Goal: Task Accomplishment & Management: Manage account settings

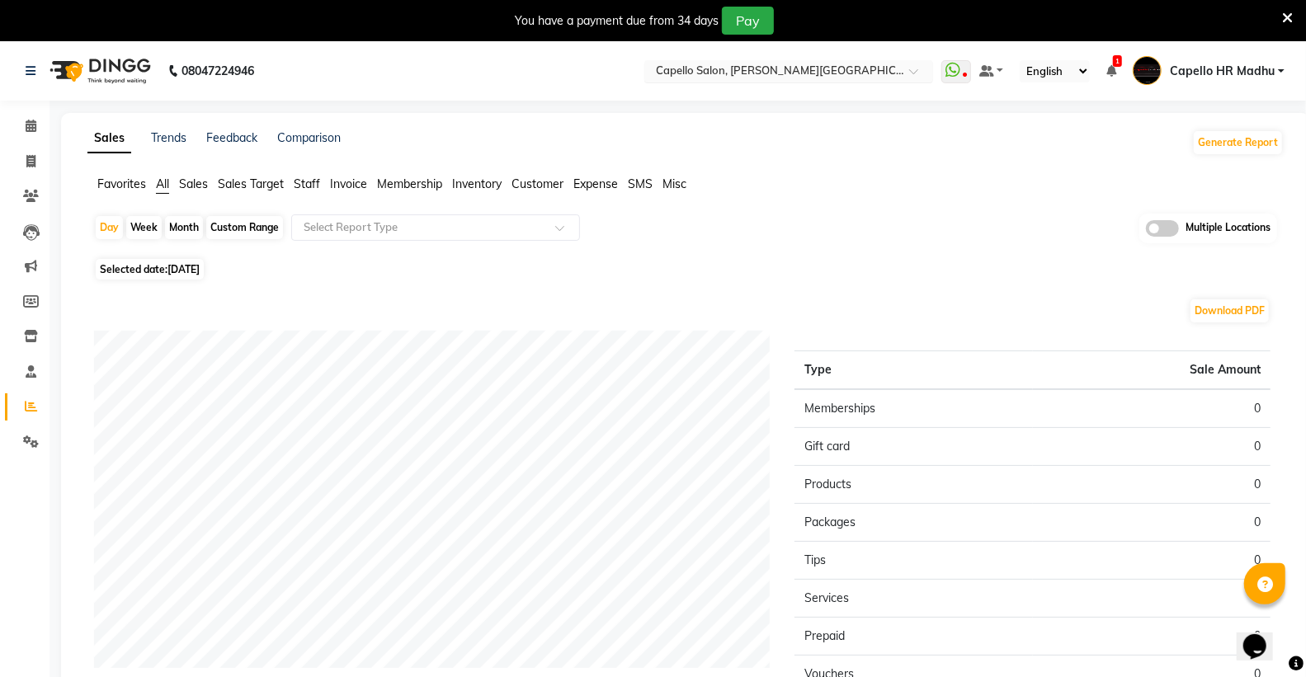
click at [835, 81] on ng-select "Select Location × Capello Salon, Trimurti Nagar" at bounding box center [788, 71] width 289 height 22
type input "gon"
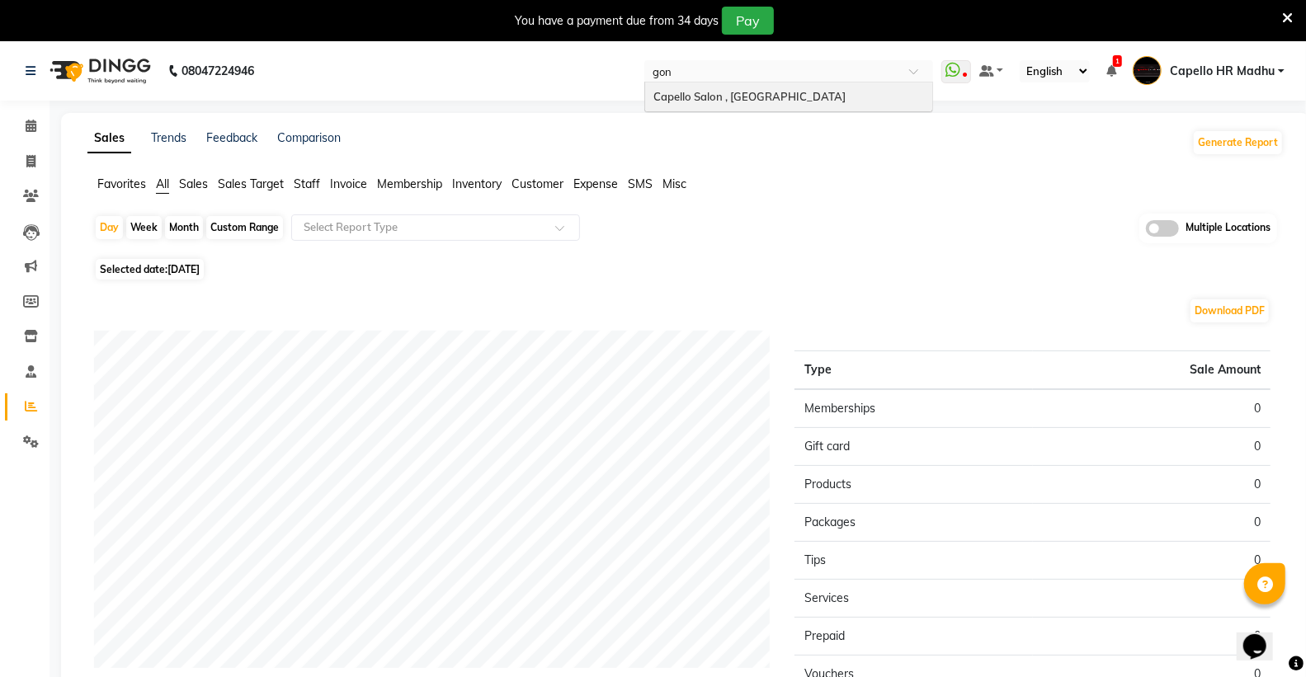
click at [844, 89] on div "Capello Salon , [GEOGRAPHIC_DATA]" at bounding box center [788, 97] width 287 height 30
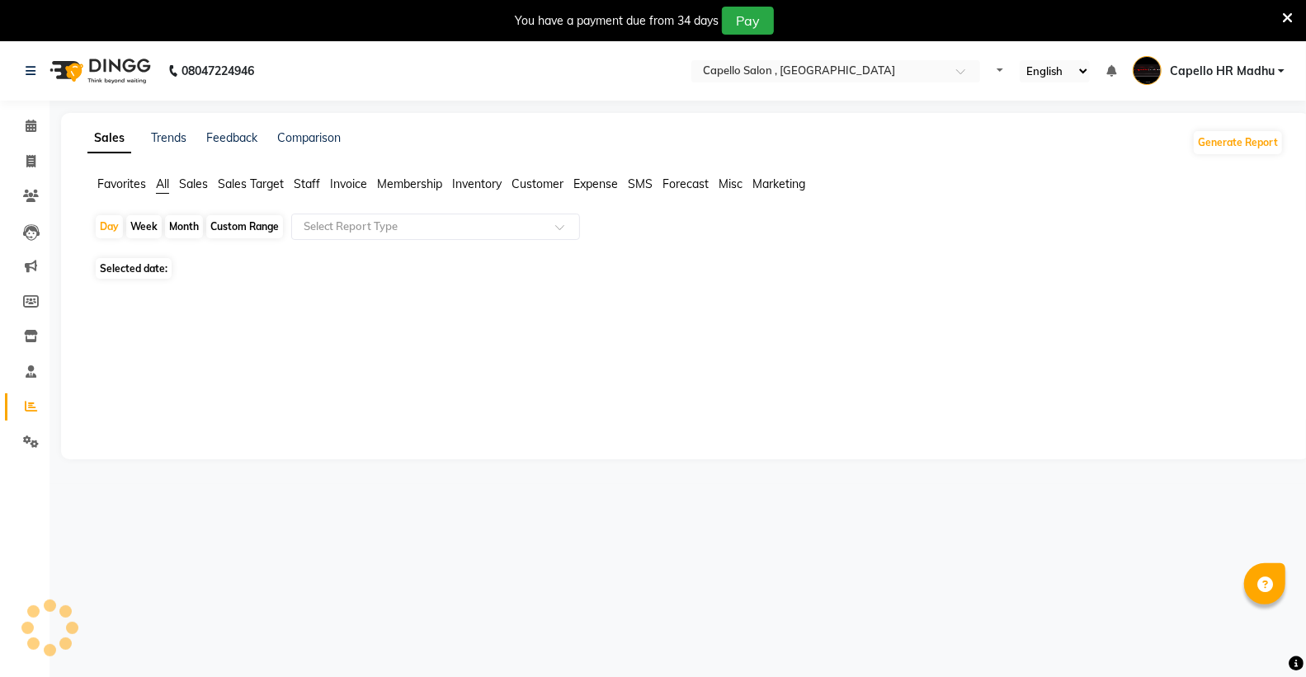
select select "en"
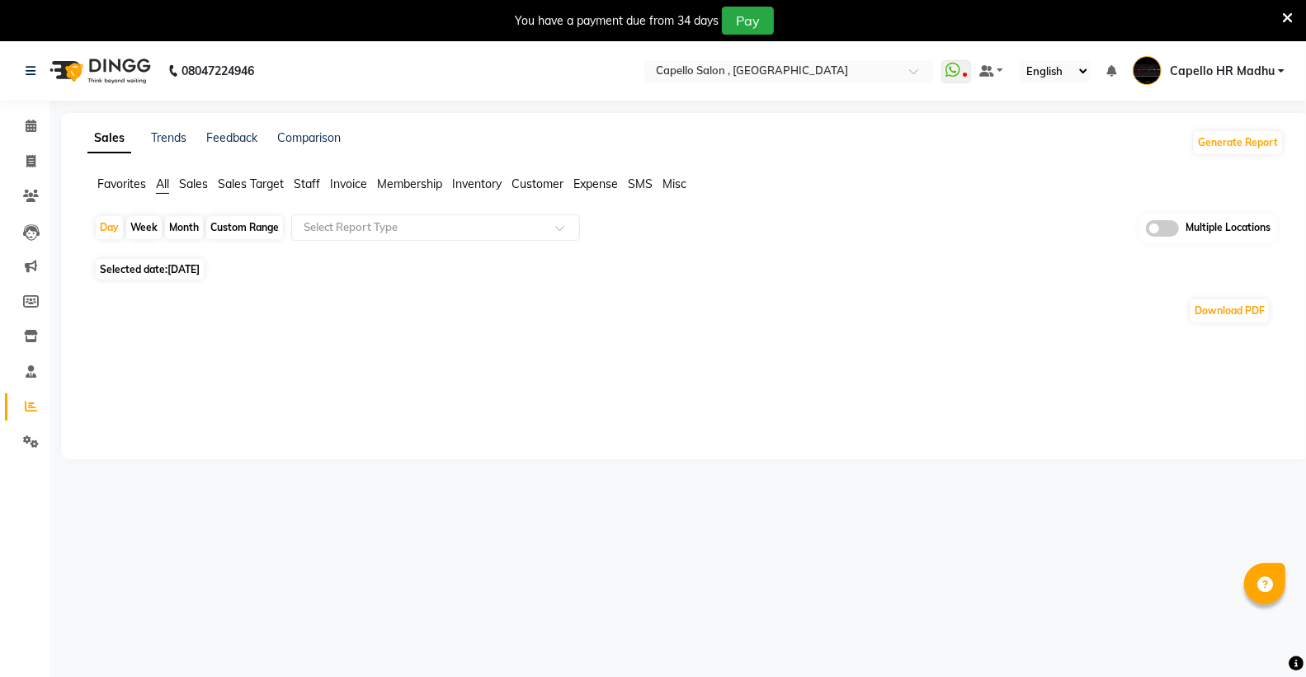
click at [311, 183] on span "Staff" at bounding box center [307, 184] width 26 height 15
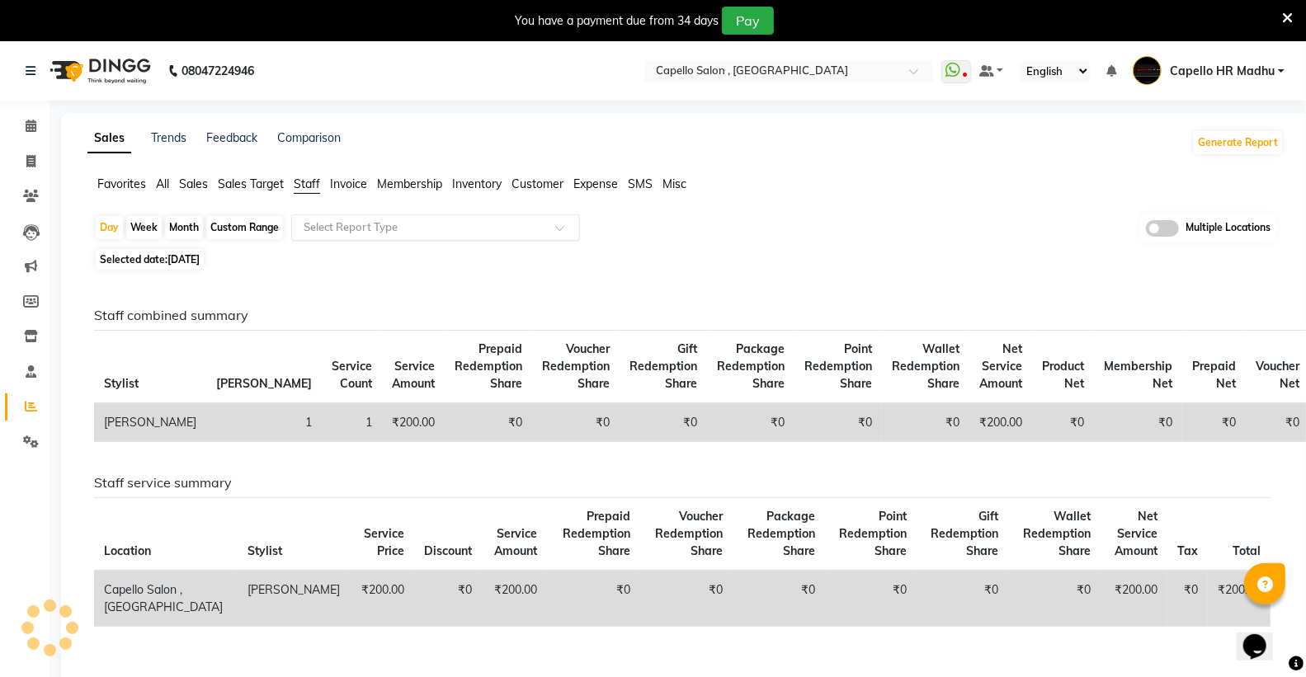
click at [327, 227] on input "text" at bounding box center [419, 227] width 238 height 16
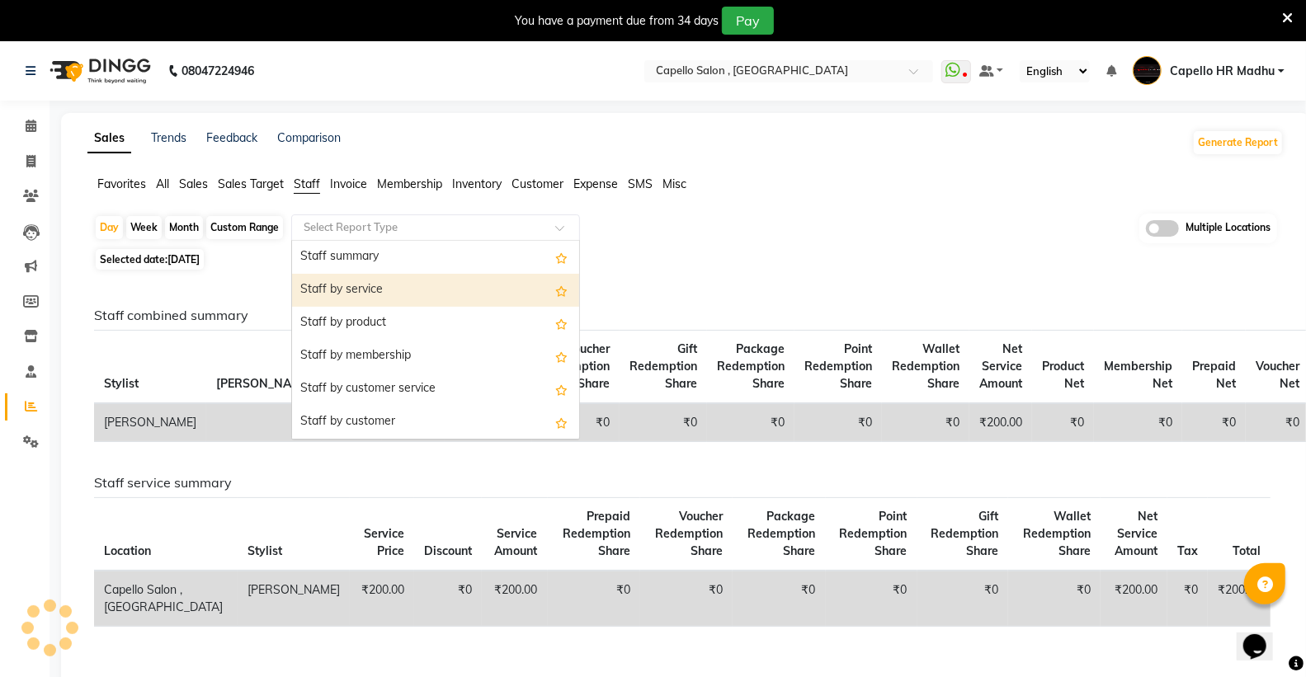
click at [355, 283] on div "Staff by service" at bounding box center [435, 290] width 287 height 33
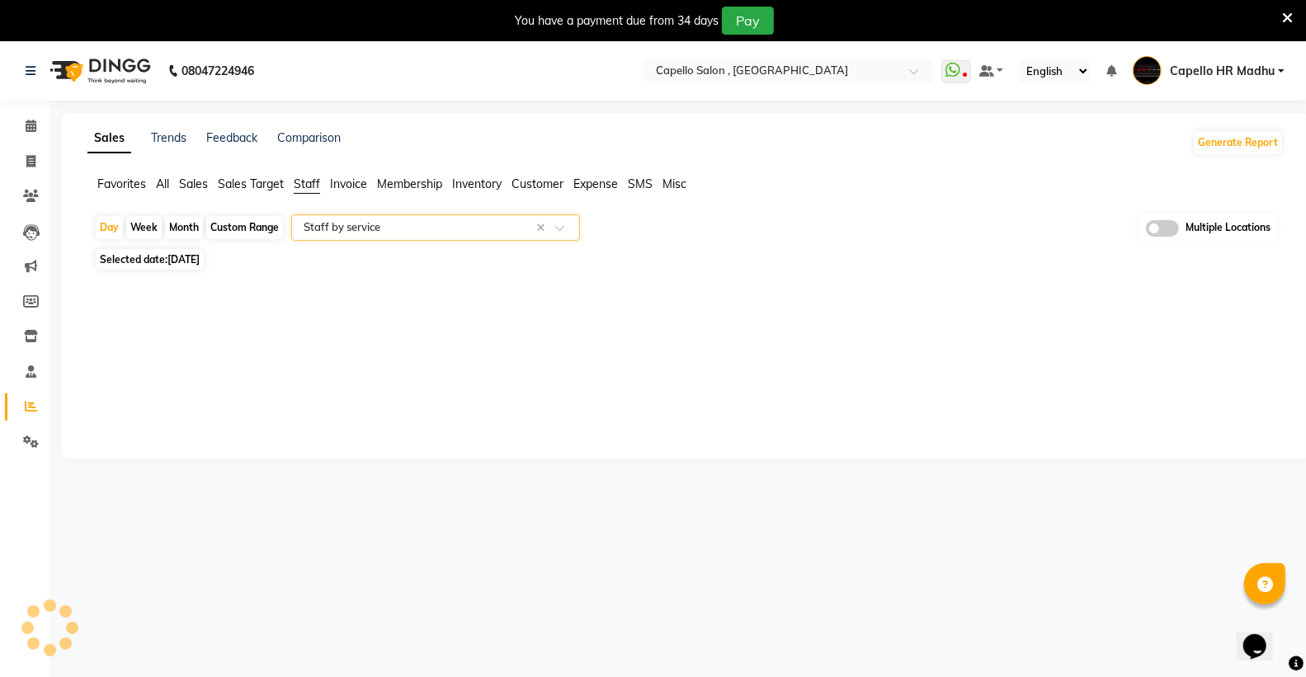
select select "full_report"
select select "csv"
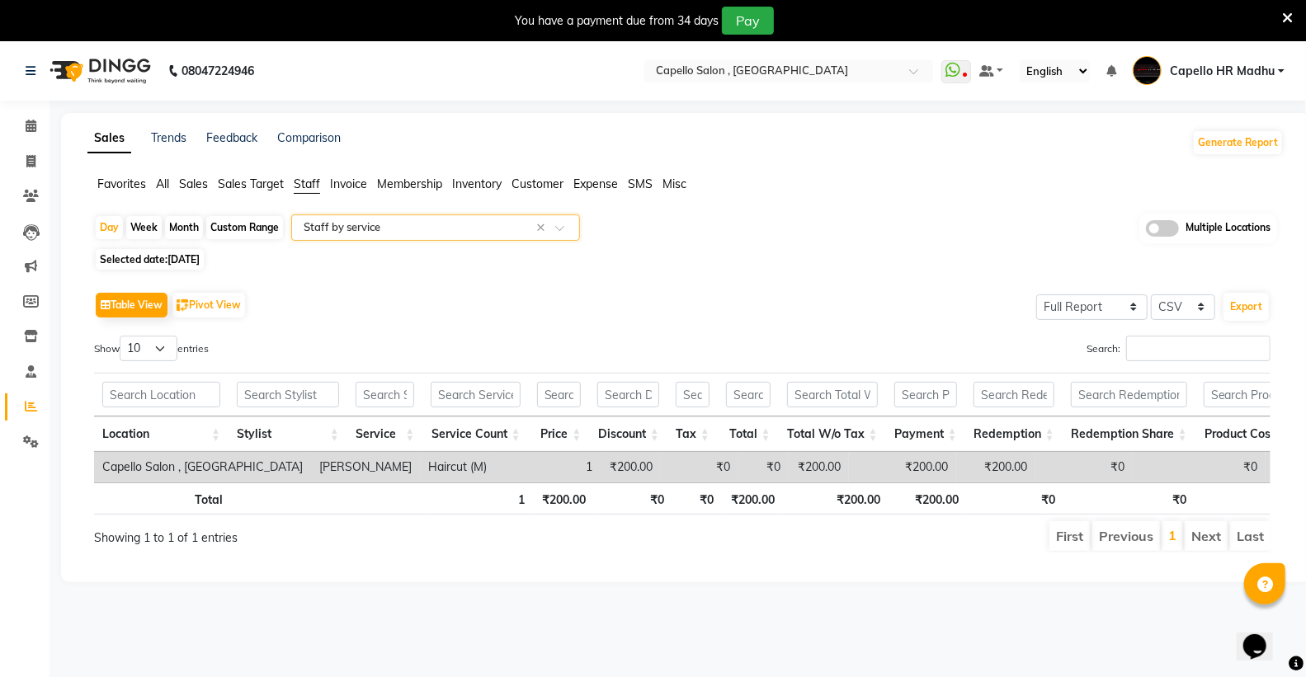
click at [370, 225] on input "text" at bounding box center [419, 227] width 238 height 16
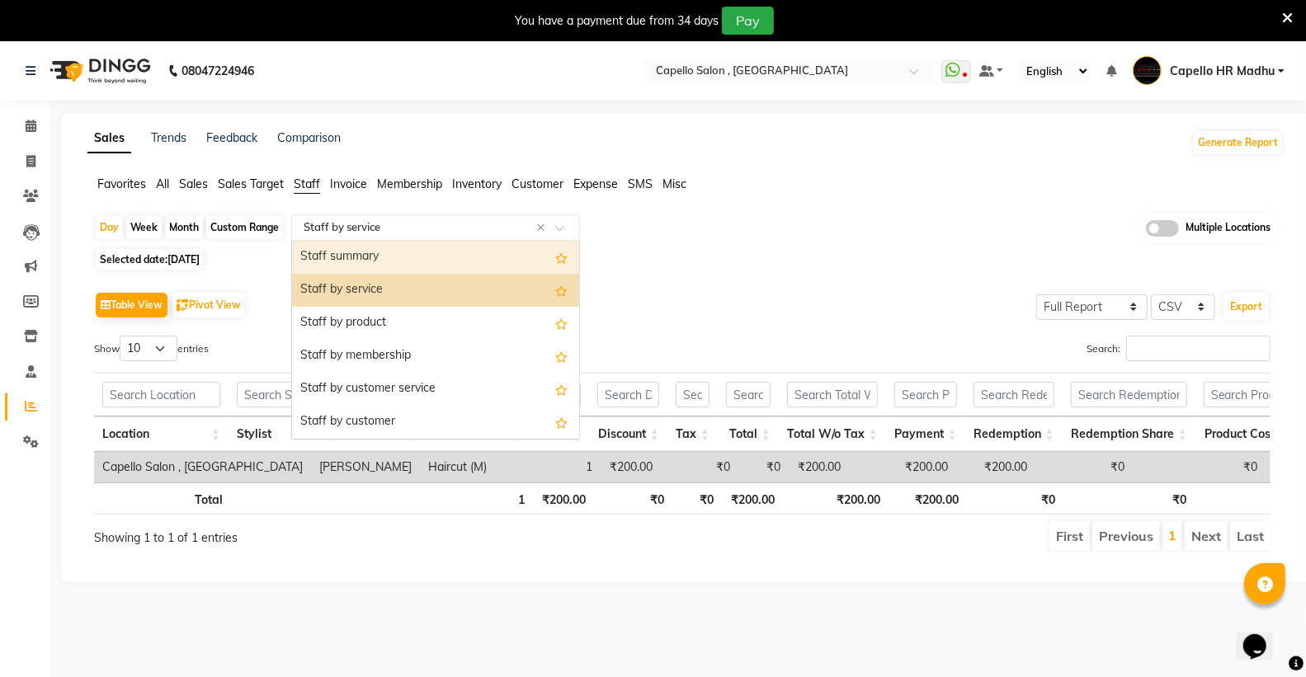
click at [391, 260] on div "Staff summary" at bounding box center [435, 257] width 287 height 33
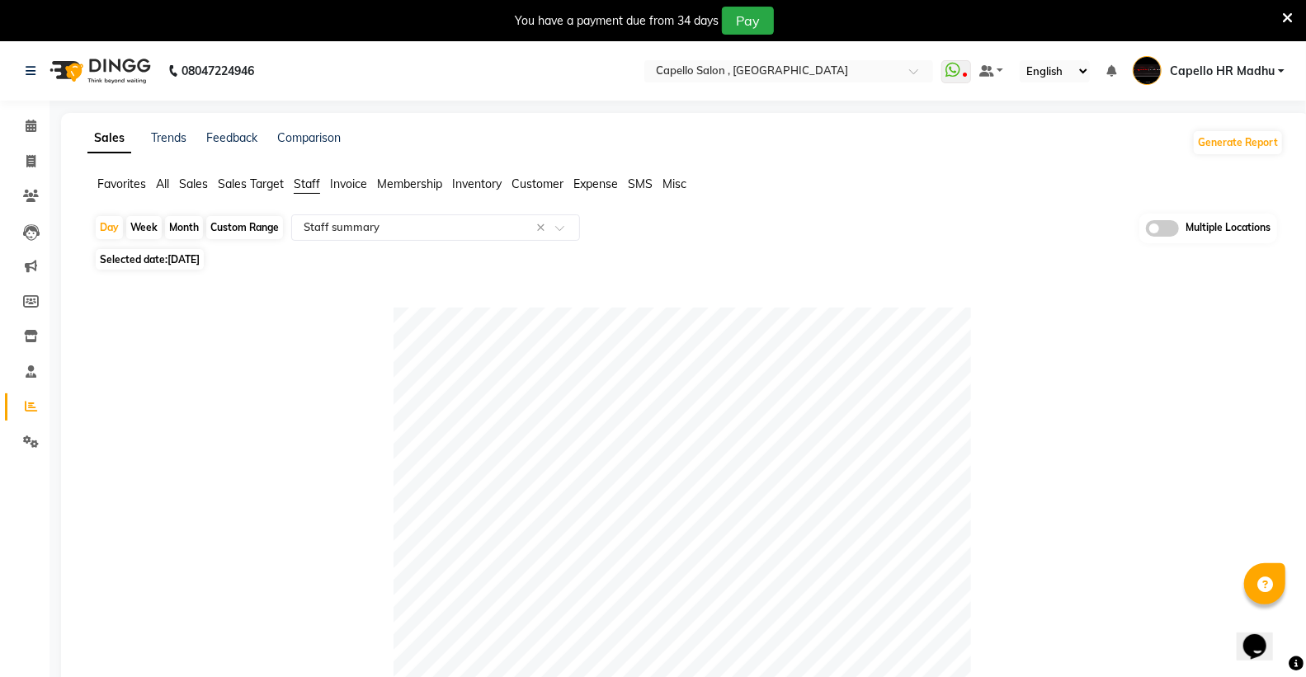
click at [170, 218] on div "Month" at bounding box center [184, 227] width 38 height 23
select select "9"
select select "2025"
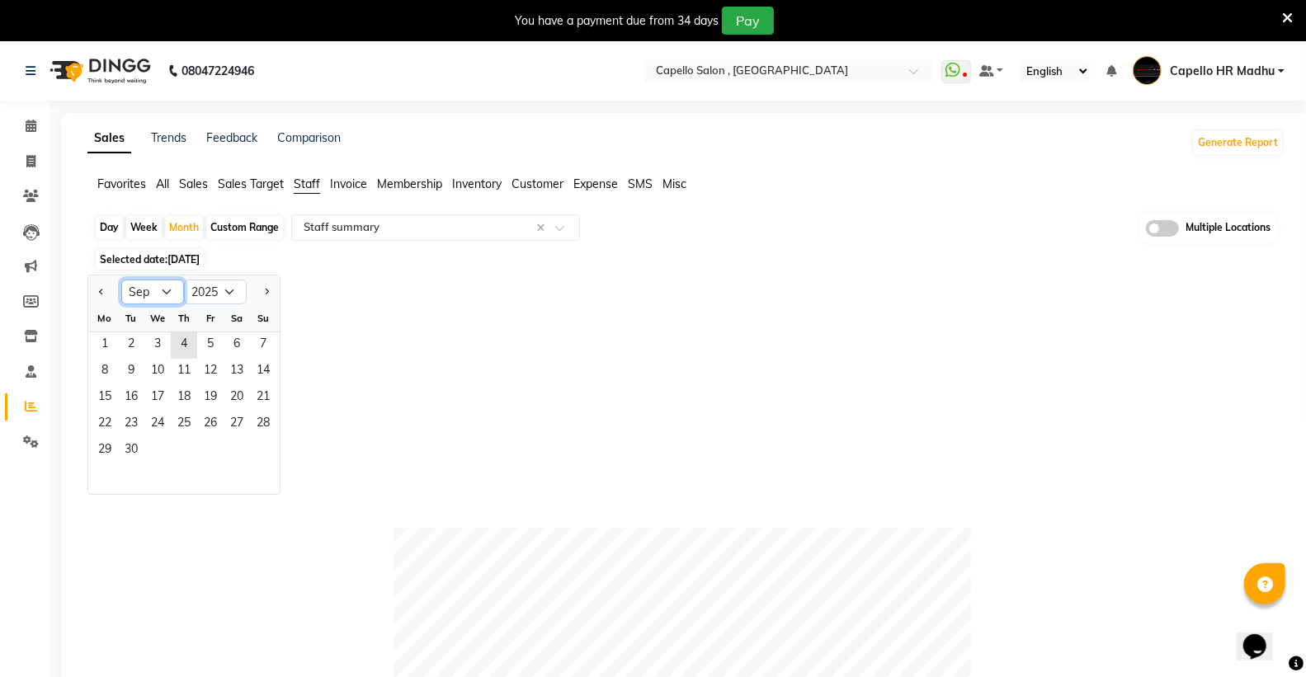
click at [149, 289] on select "Jan Feb Mar Apr May Jun Jul Aug Sep Oct Nov Dec" at bounding box center [152, 292] width 63 height 25
select select "8"
click at [121, 280] on select "Jan Feb Mar Apr May Jun Jul Aug Sep Oct Nov Dec" at bounding box center [152, 292] width 63 height 25
click at [216, 351] on span "1" at bounding box center [210, 345] width 26 height 26
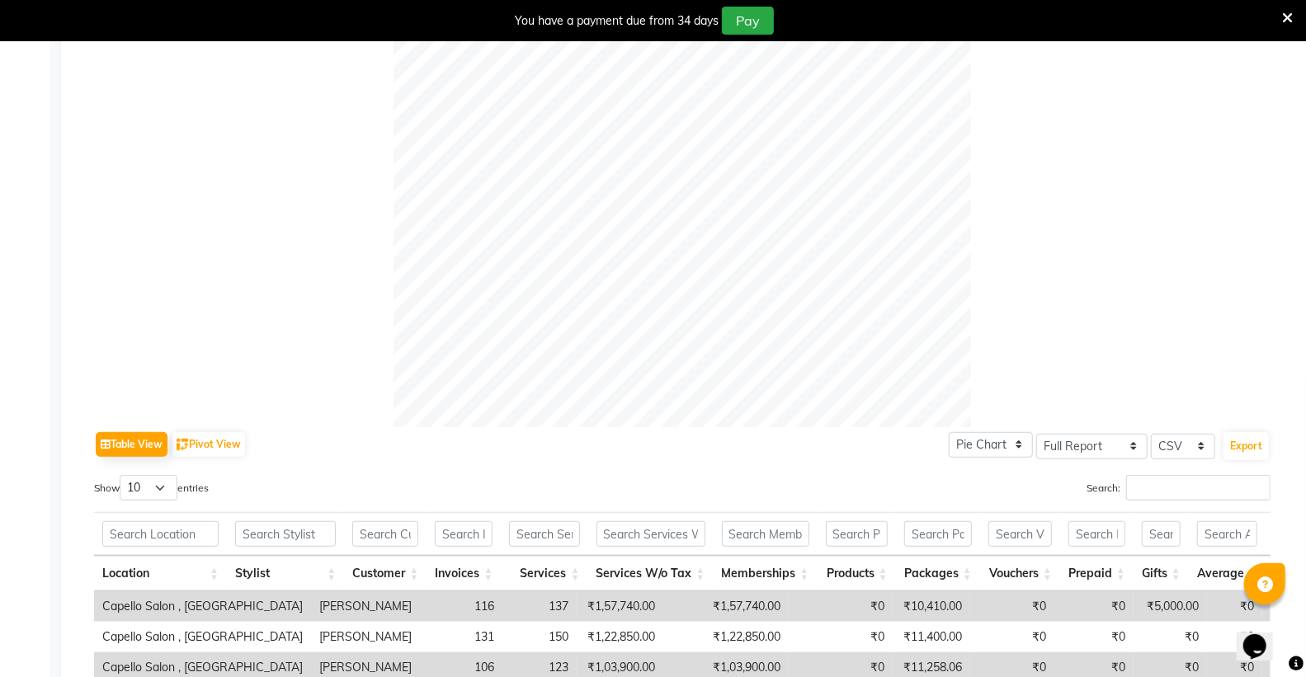
scroll to position [549, 0]
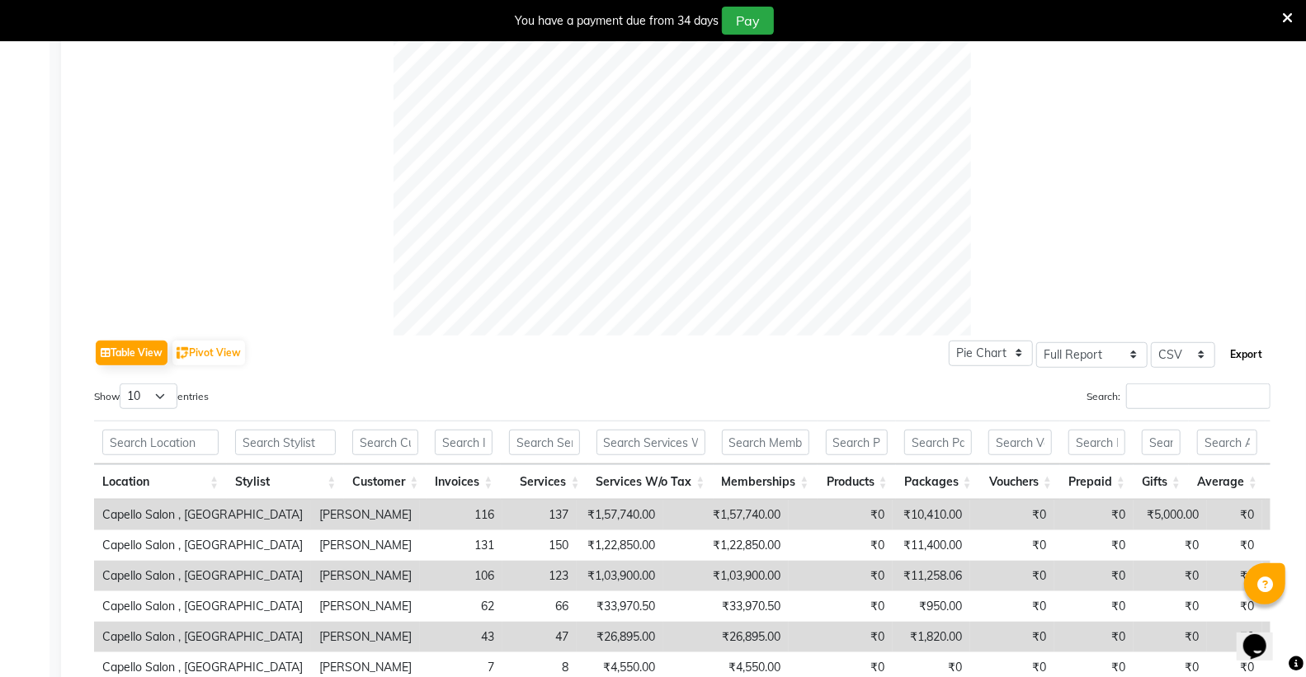
click at [1249, 357] on button "Export" at bounding box center [1245, 355] width 45 height 28
click at [1287, 12] on icon at bounding box center [1287, 18] width 11 height 15
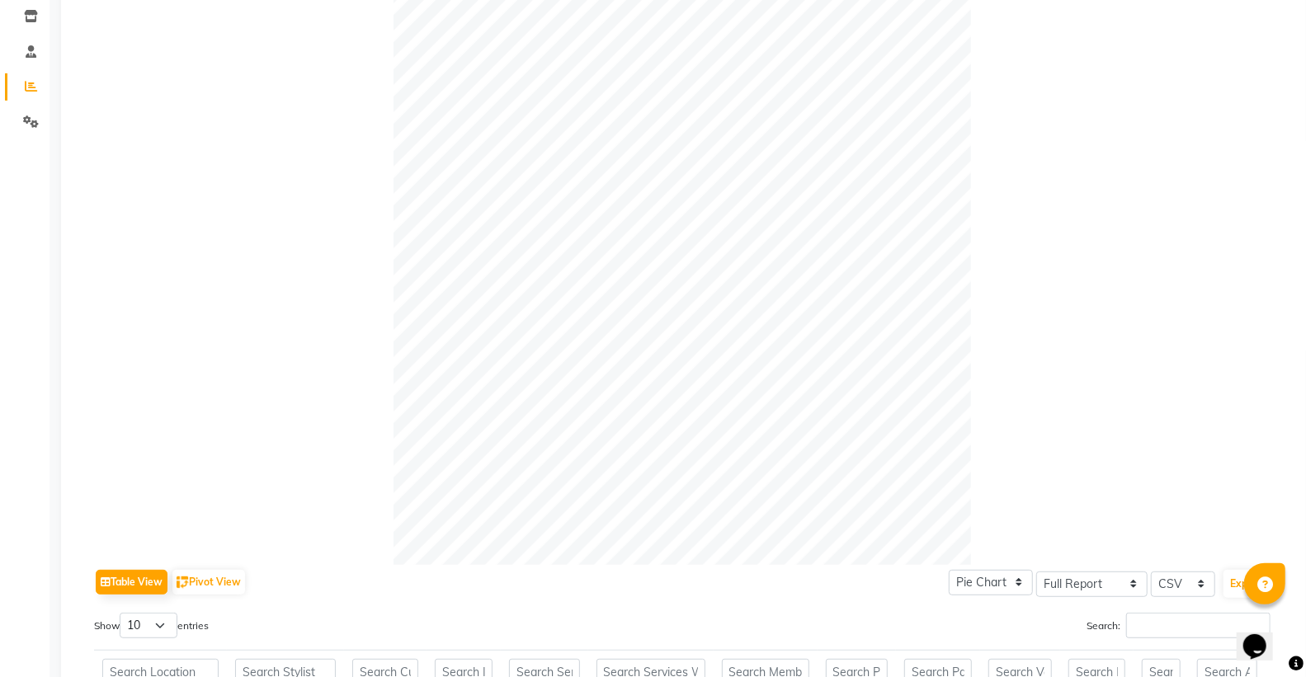
scroll to position [0, 0]
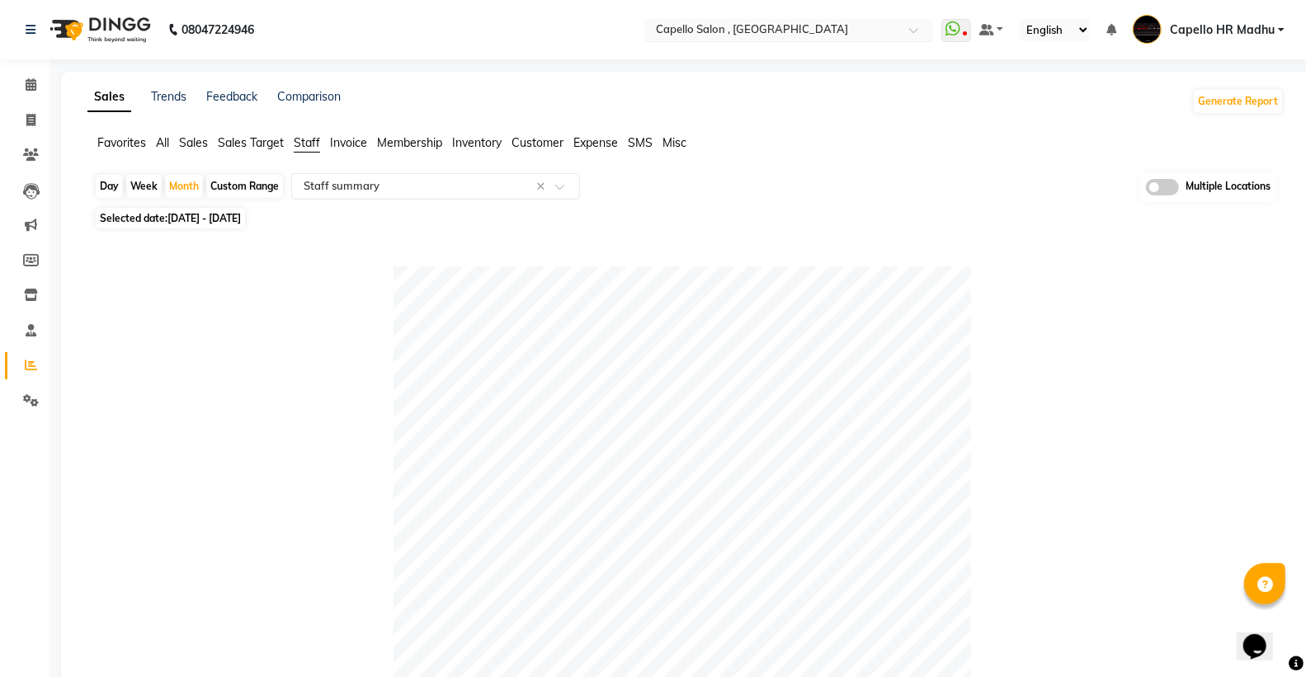
click at [807, 35] on input "text" at bounding box center [771, 31] width 239 height 16
type input "stu"
click at [793, 48] on div "Capello Salon, Studio" at bounding box center [788, 56] width 287 height 30
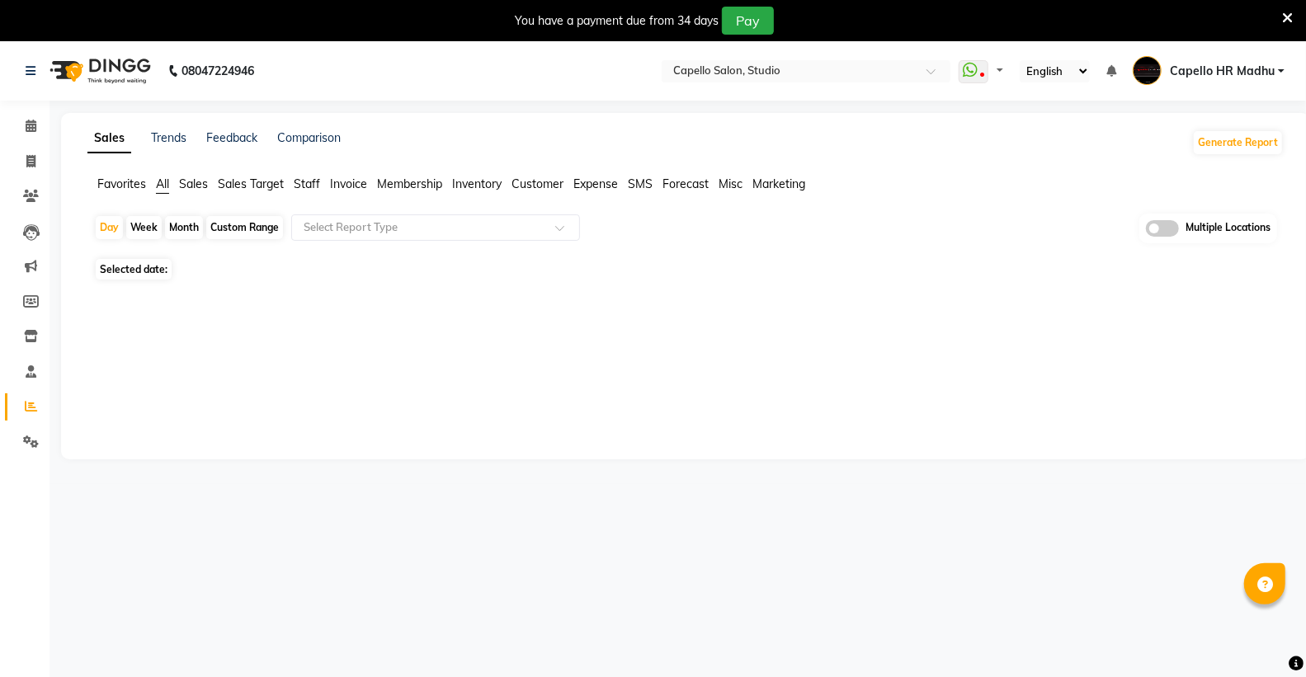
select select "en"
click at [1283, 16] on icon at bounding box center [1287, 18] width 11 height 15
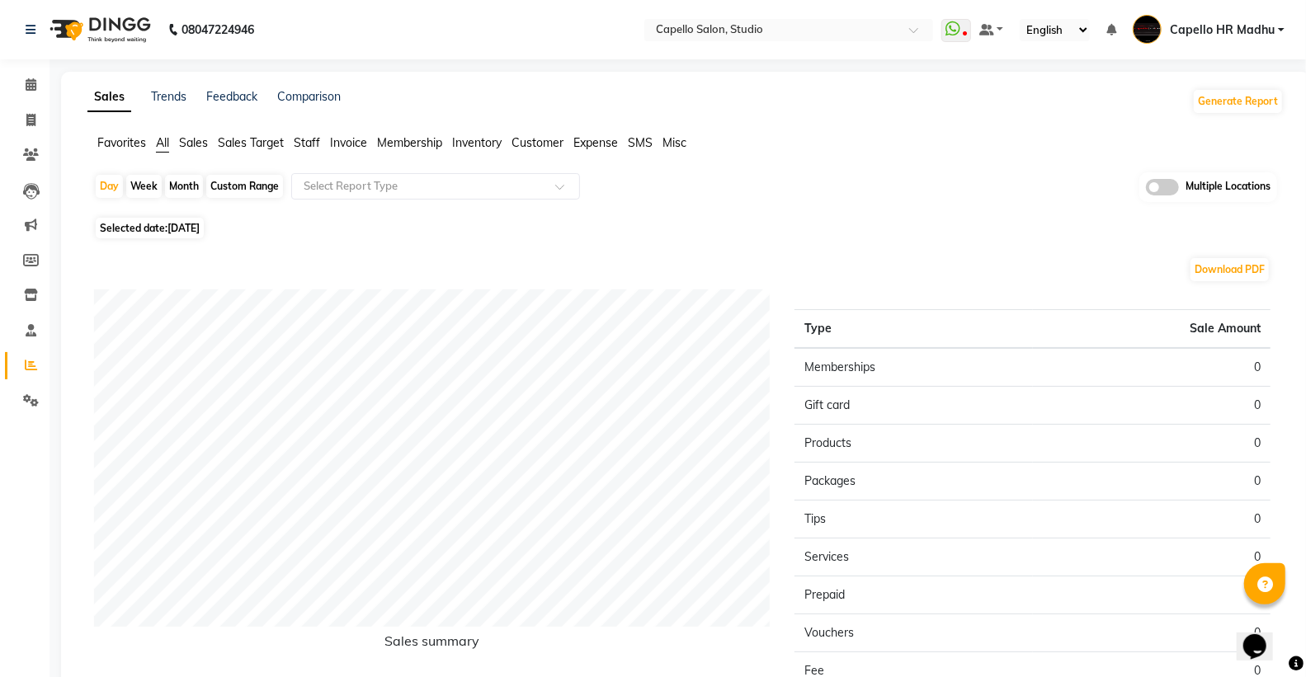
click at [178, 226] on span "[DATE]" at bounding box center [183, 228] width 32 height 12
select select "9"
select select "2025"
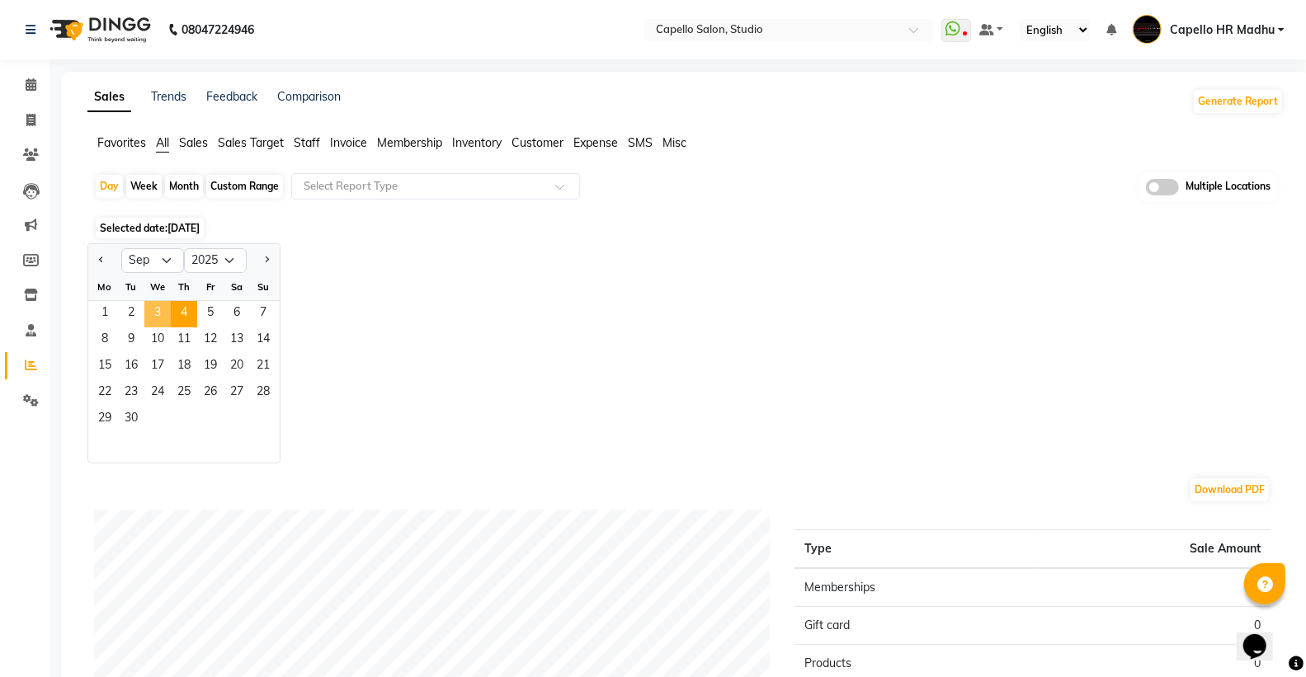
click at [160, 309] on span "3" at bounding box center [157, 314] width 26 height 26
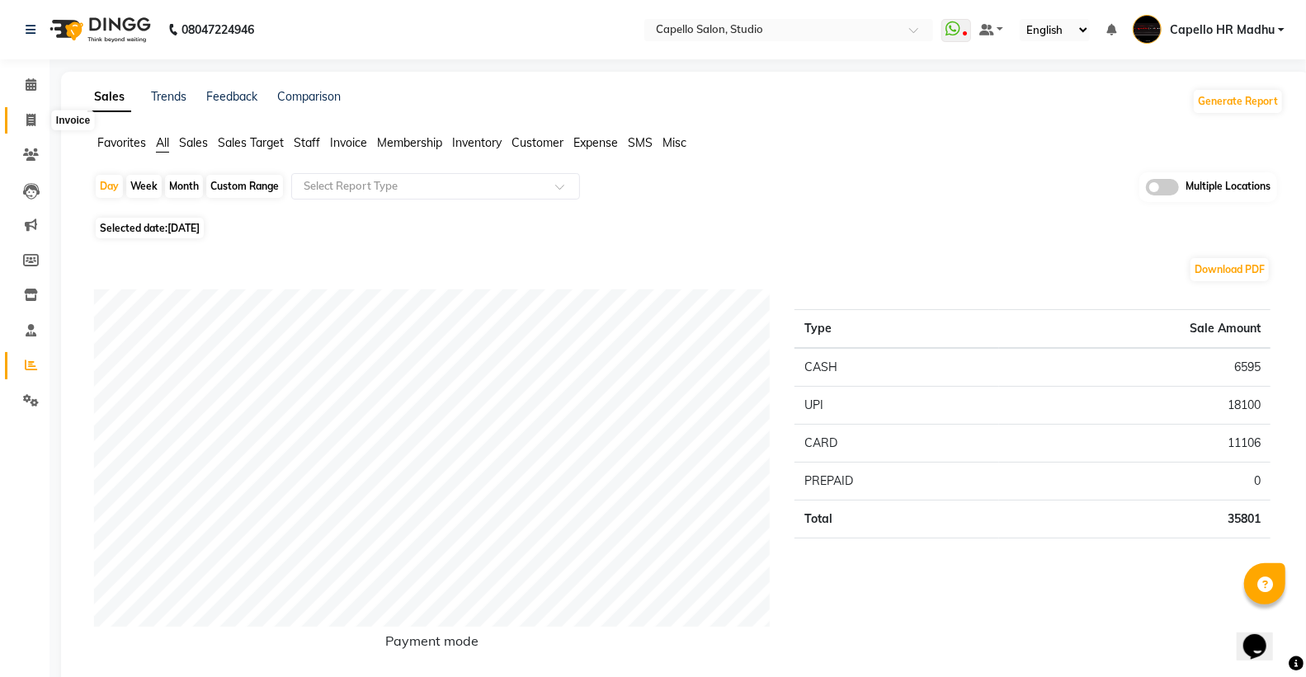
click at [37, 114] on span at bounding box center [30, 120] width 29 height 19
select select "service"
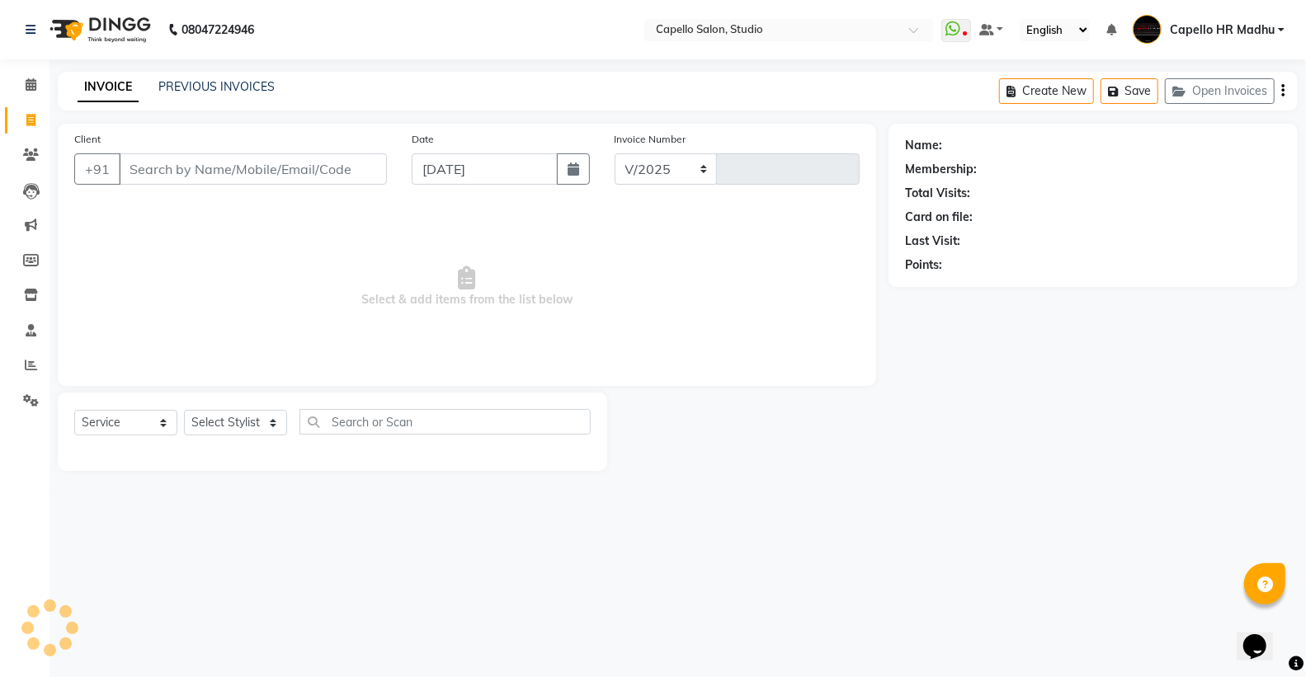
select select "847"
type input "3358"
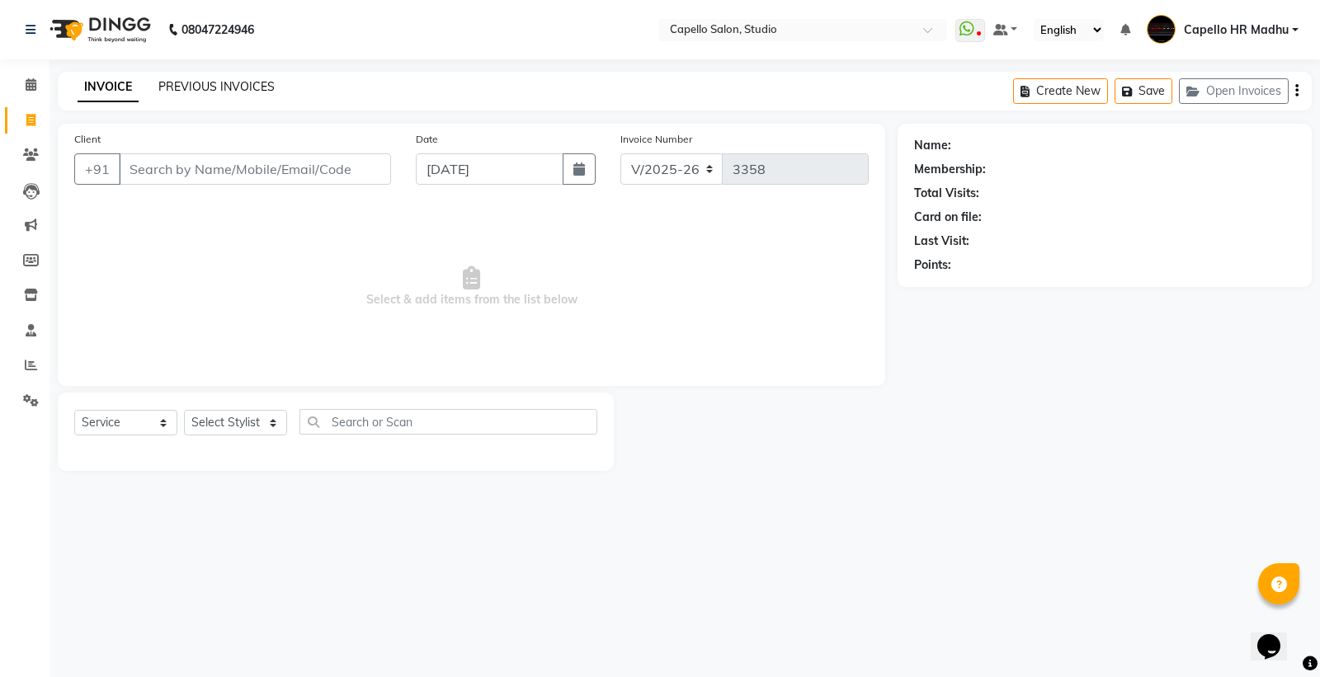
click at [210, 87] on link "PREVIOUS INVOICES" at bounding box center [216, 86] width 116 height 15
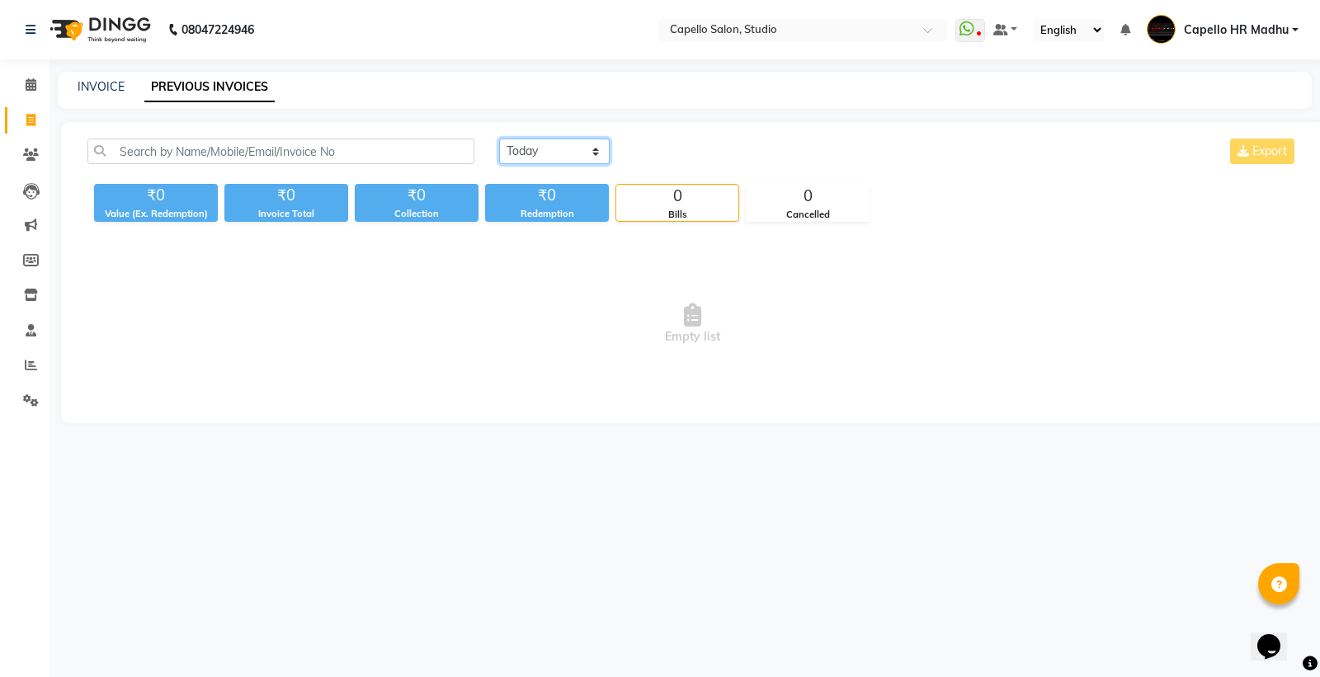
click at [589, 144] on select "Today Yesterday Custom Range" at bounding box center [554, 152] width 111 height 26
select select "yesterday"
click at [499, 139] on select "Today Yesterday Custom Range" at bounding box center [554, 152] width 111 height 26
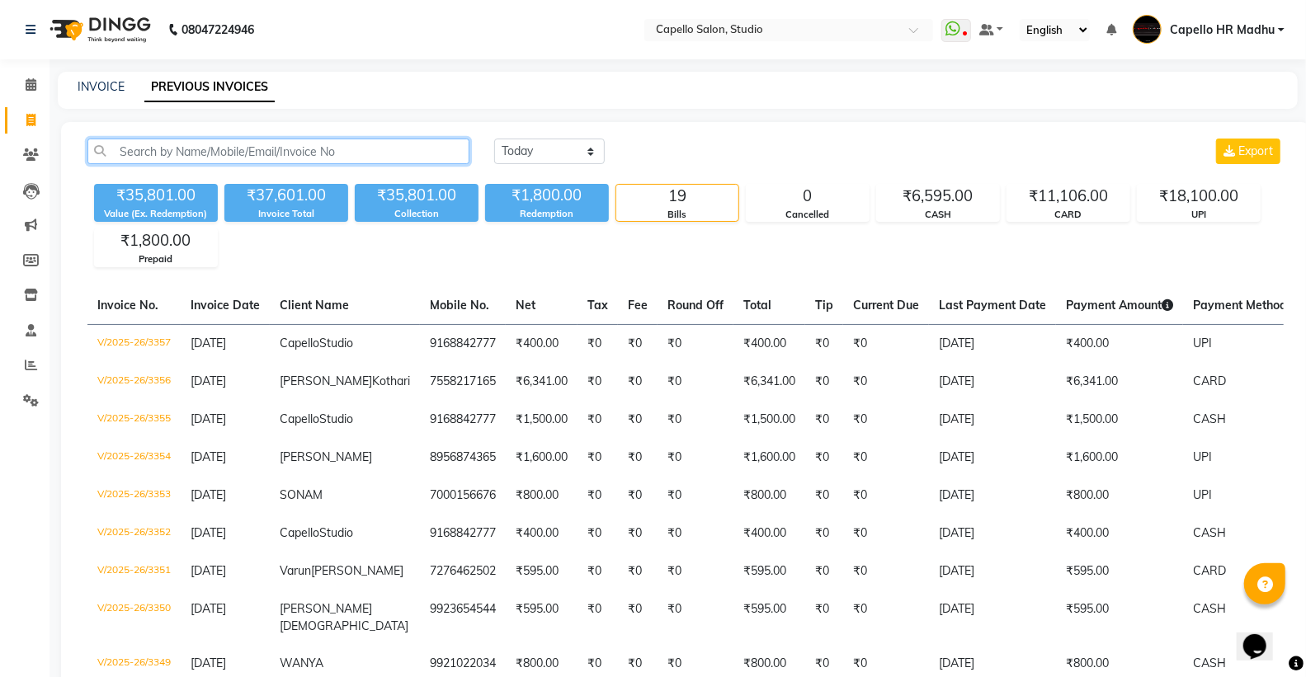
click at [282, 149] on input "text" at bounding box center [278, 152] width 382 height 26
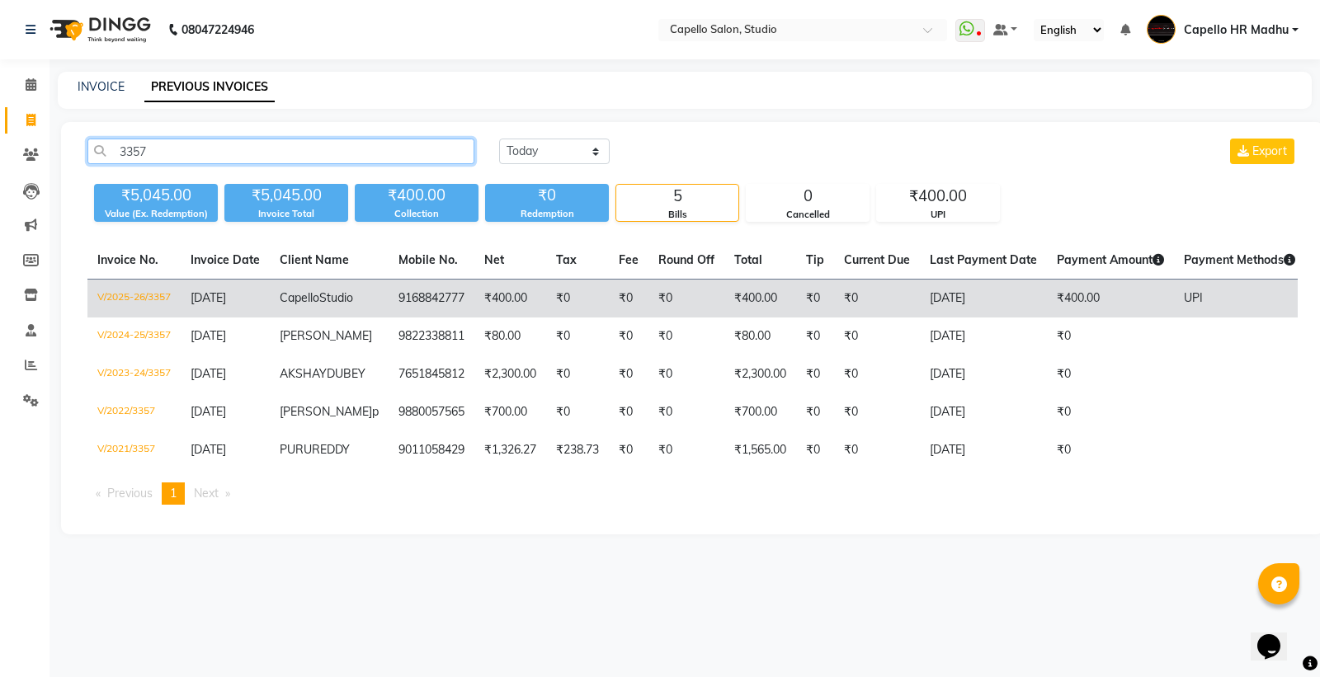
type input "3357"
click at [146, 298] on td "V/2025-26/3357" at bounding box center [133, 299] width 93 height 39
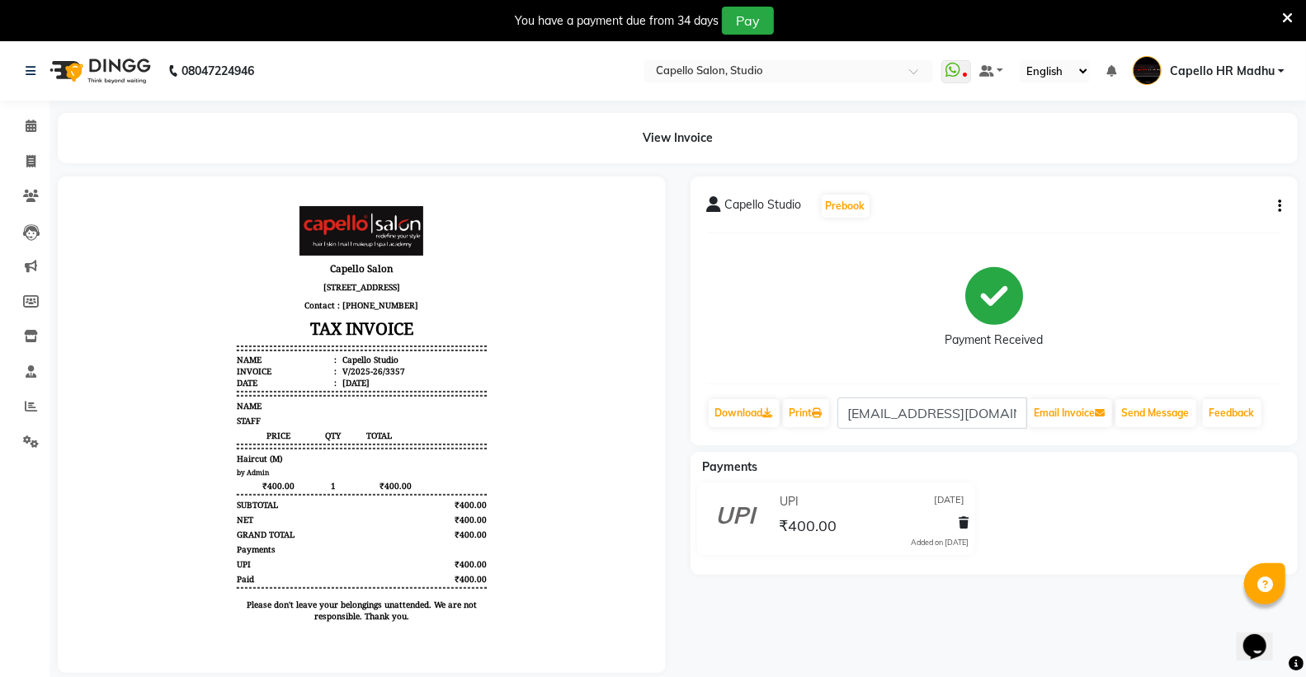
click at [1281, 205] on div "Capello Studio Prebook Payment Received Download Print [EMAIL_ADDRESS][DOMAIN_N…" at bounding box center [994, 311] width 608 height 269
click at [1279, 206] on icon "button" at bounding box center [1279, 206] width 3 height 1
click at [1208, 228] on div "Edit Invoice" at bounding box center [1197, 227] width 113 height 21
select select "service"
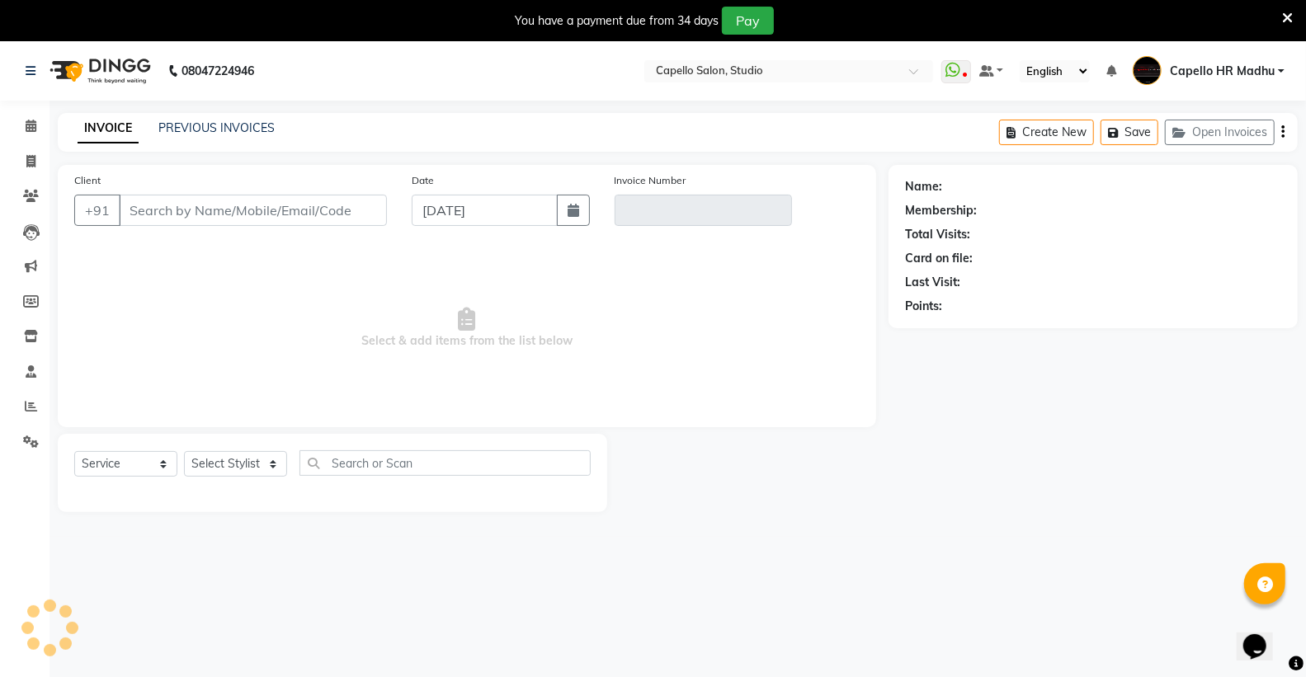
scroll to position [41, 0]
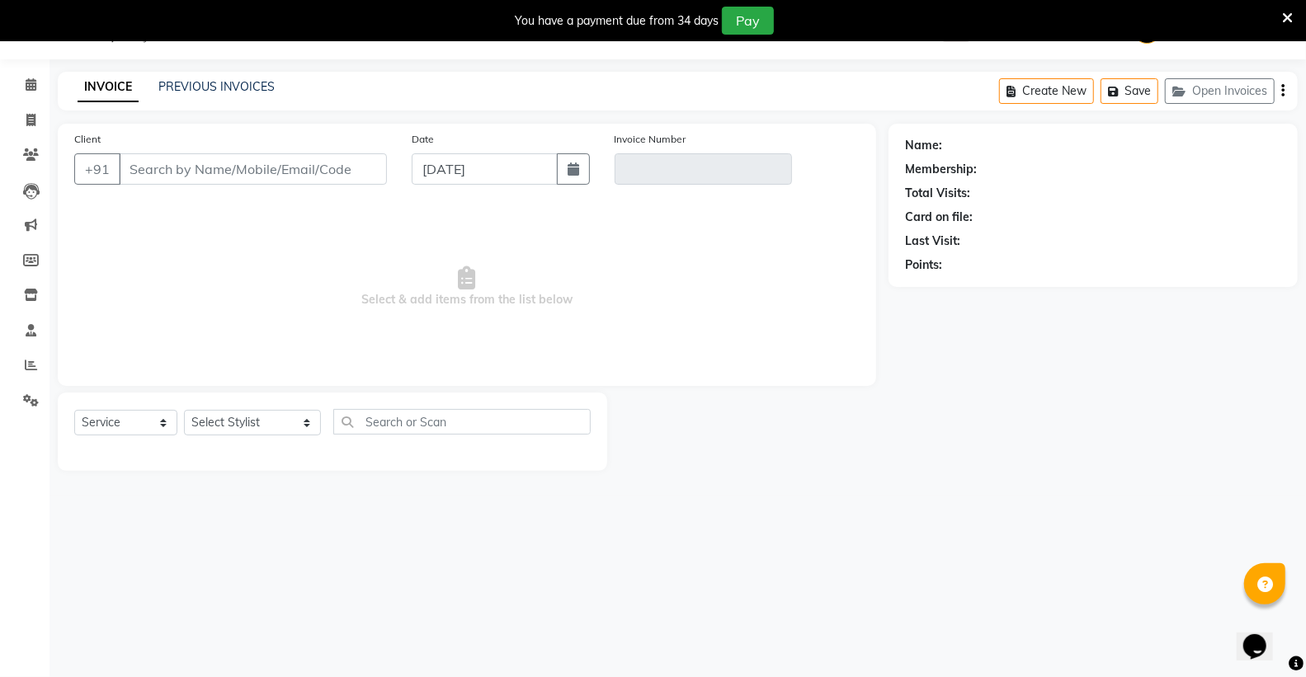
type input "9168842777"
type input "V/2025-26/3357"
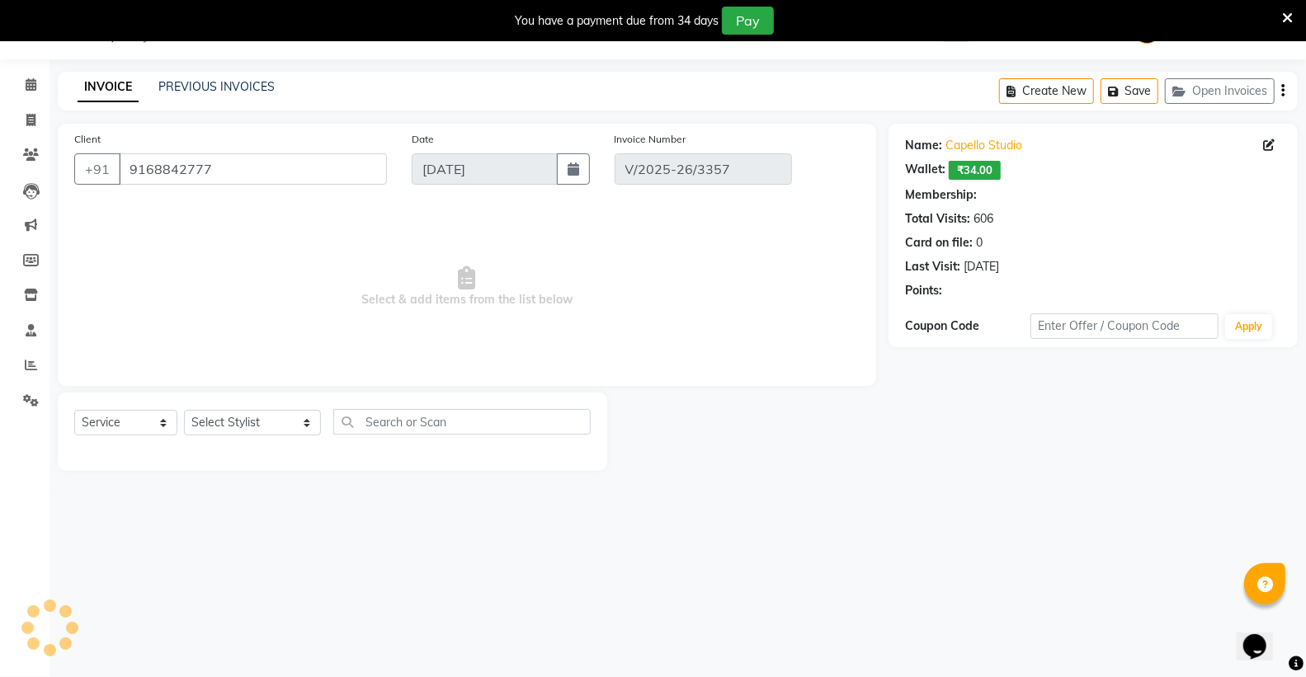
type input "[DATE]"
select select "select"
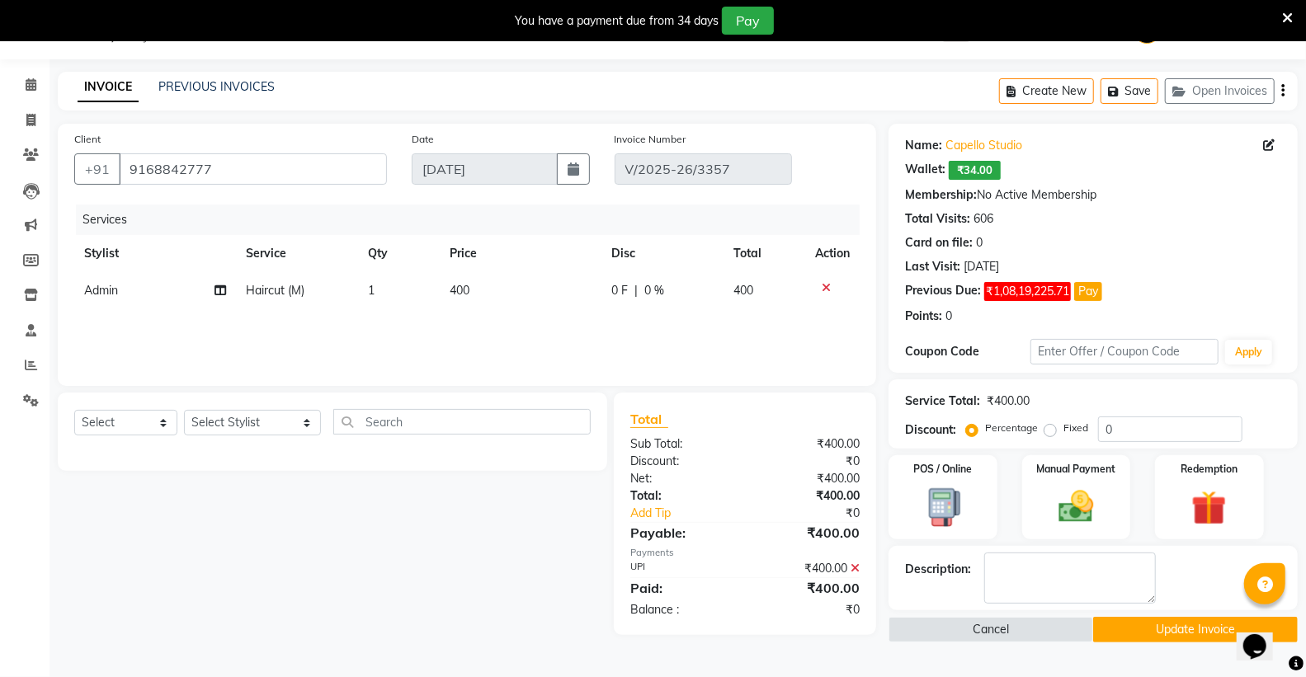
click at [110, 294] on span "Admin" at bounding box center [101, 290] width 34 height 15
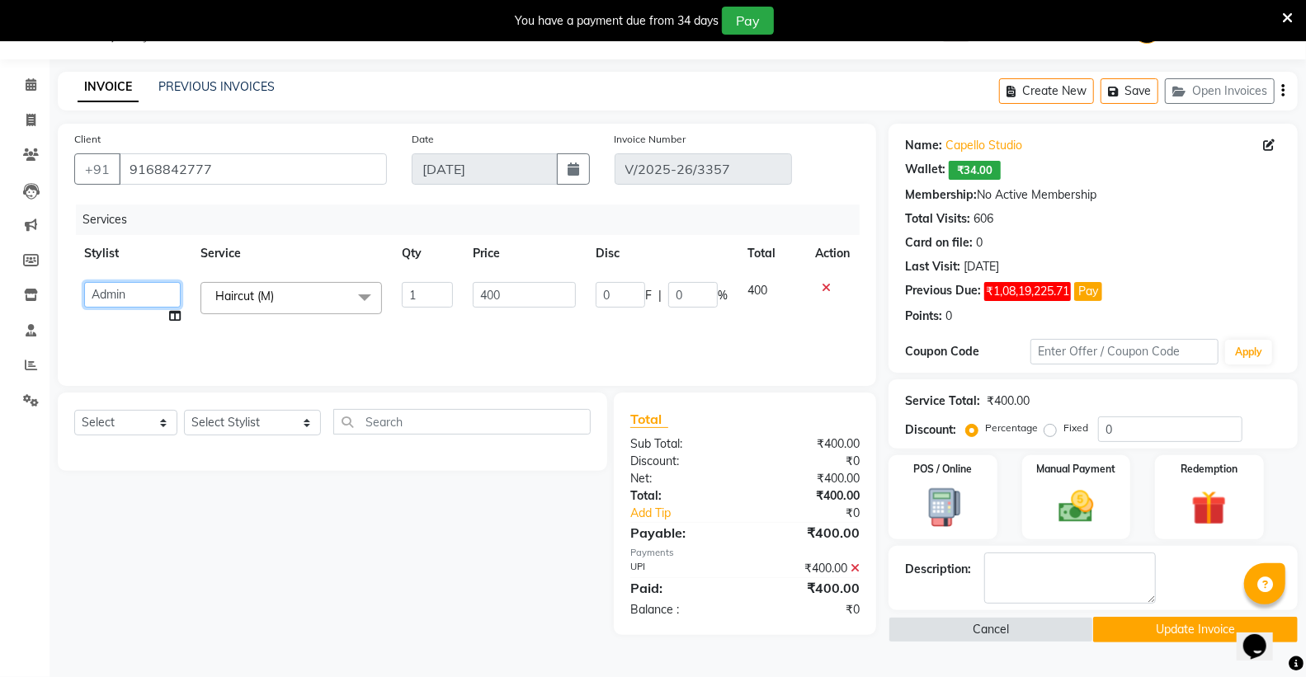
click at [137, 290] on select "Admin [PERSON_NAME] [PERSON_NAME] Studio, Shivaji Nagar [PERSON_NAME] NIMBULKAR…" at bounding box center [132, 295] width 97 height 26
select select "84747"
click at [1168, 630] on button "Update Invoice" at bounding box center [1195, 630] width 205 height 26
